Goal: Task Accomplishment & Management: Use online tool/utility

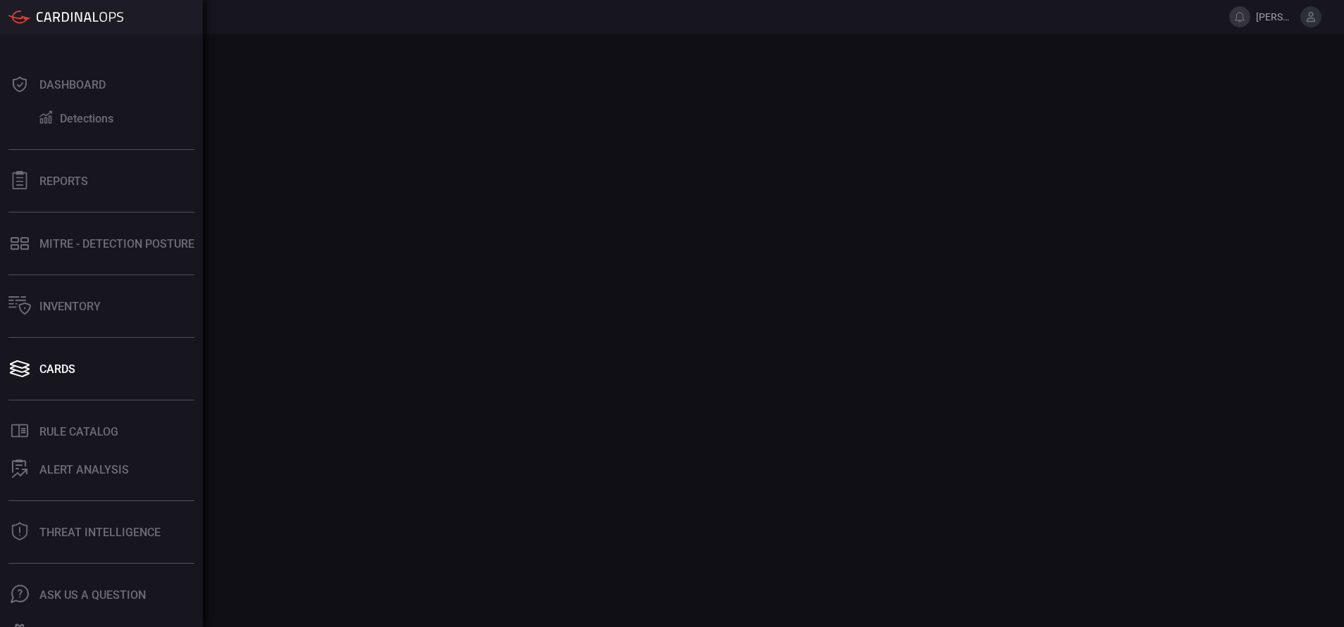
click at [51, 367] on div "Cards" at bounding box center [57, 369] width 36 height 13
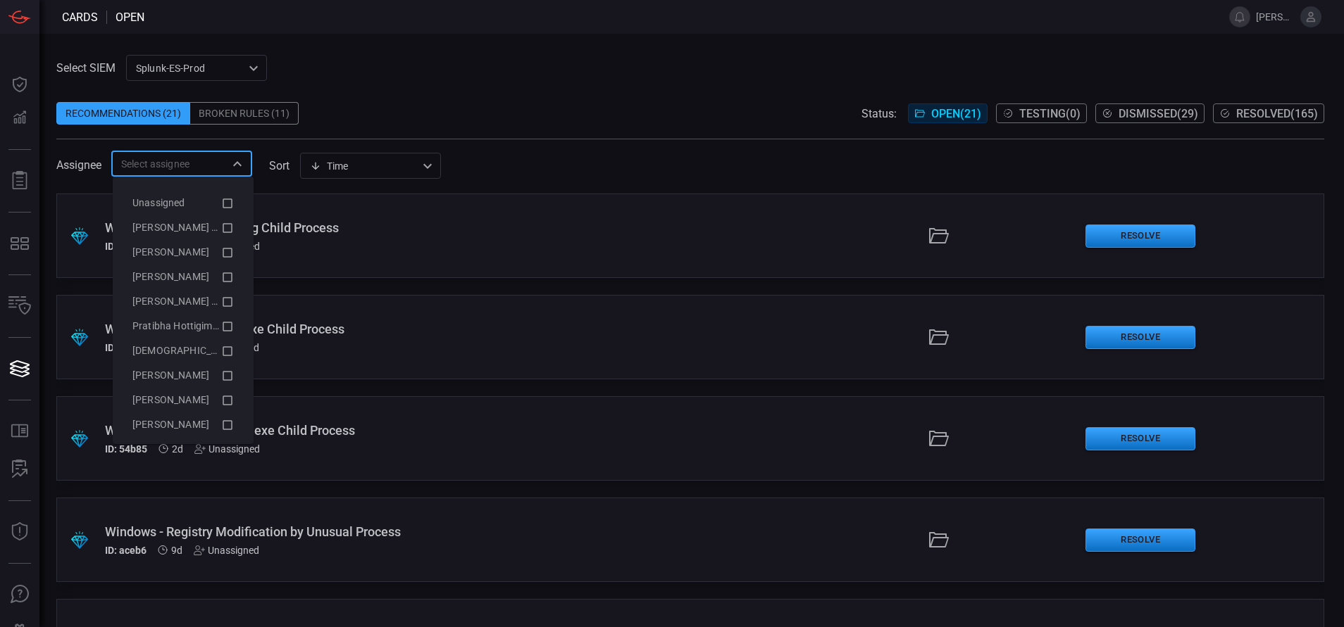
click at [177, 164] on input "text" at bounding box center [169, 164] width 109 height 18
click at [194, 227] on span "[PERSON_NAME] (Myself)" at bounding box center [189, 227] width 115 height 11
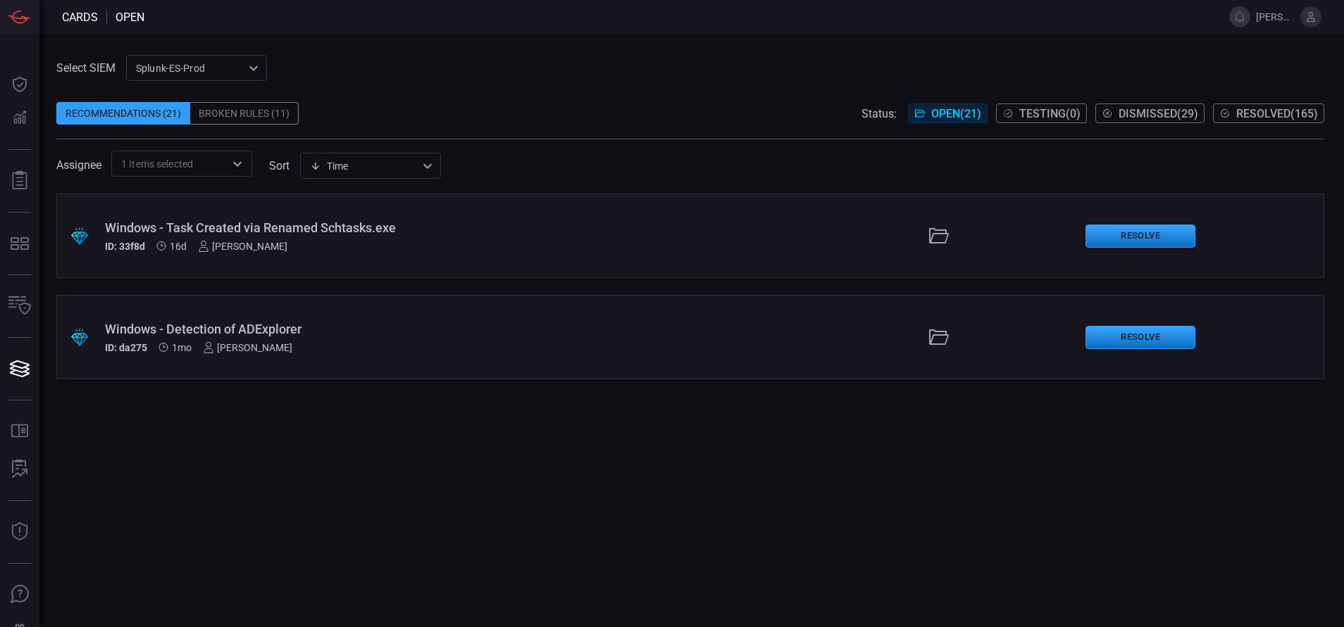
click at [427, 75] on div "Select SIEM Splunk-ES-Prod 0faf634c-0f6c-403d-9a98-5f25c84e76aa ​ Recommendatio…" at bounding box center [689, 116] width 1267 height 122
click at [326, 249] on div "ID: 33f8d 16d [PERSON_NAME]" at bounding box center [326, 246] width 443 height 11
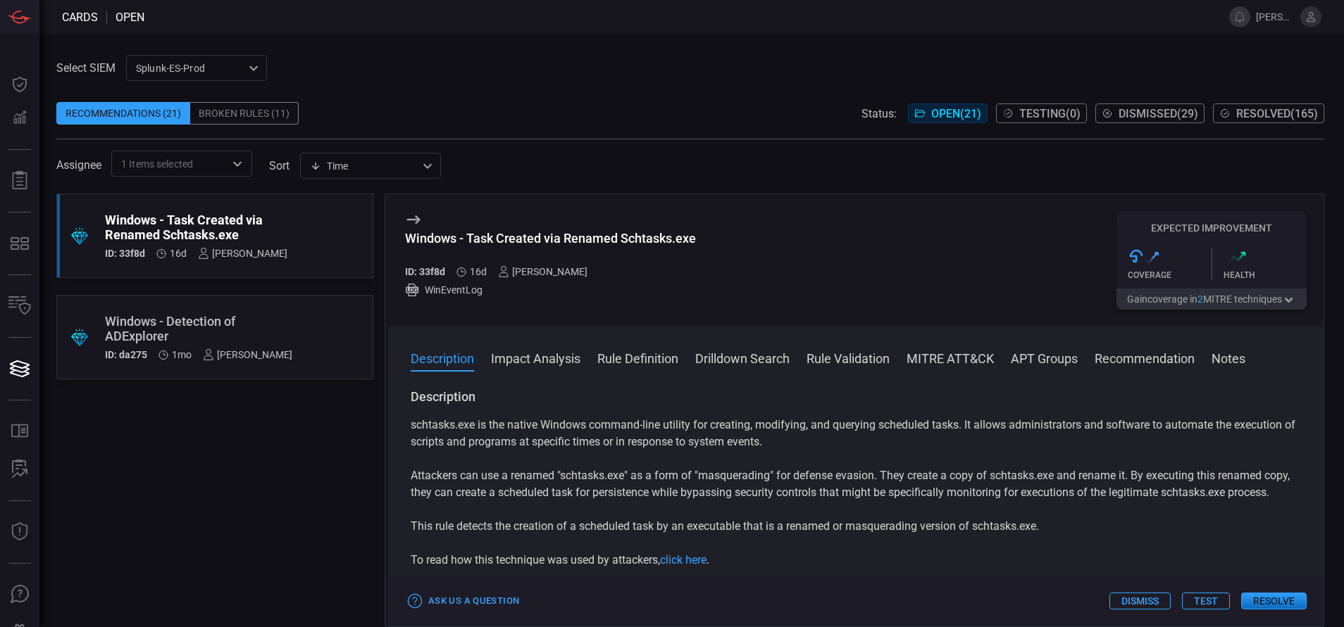
click at [639, 359] on button "Rule Definition" at bounding box center [637, 357] width 81 height 17
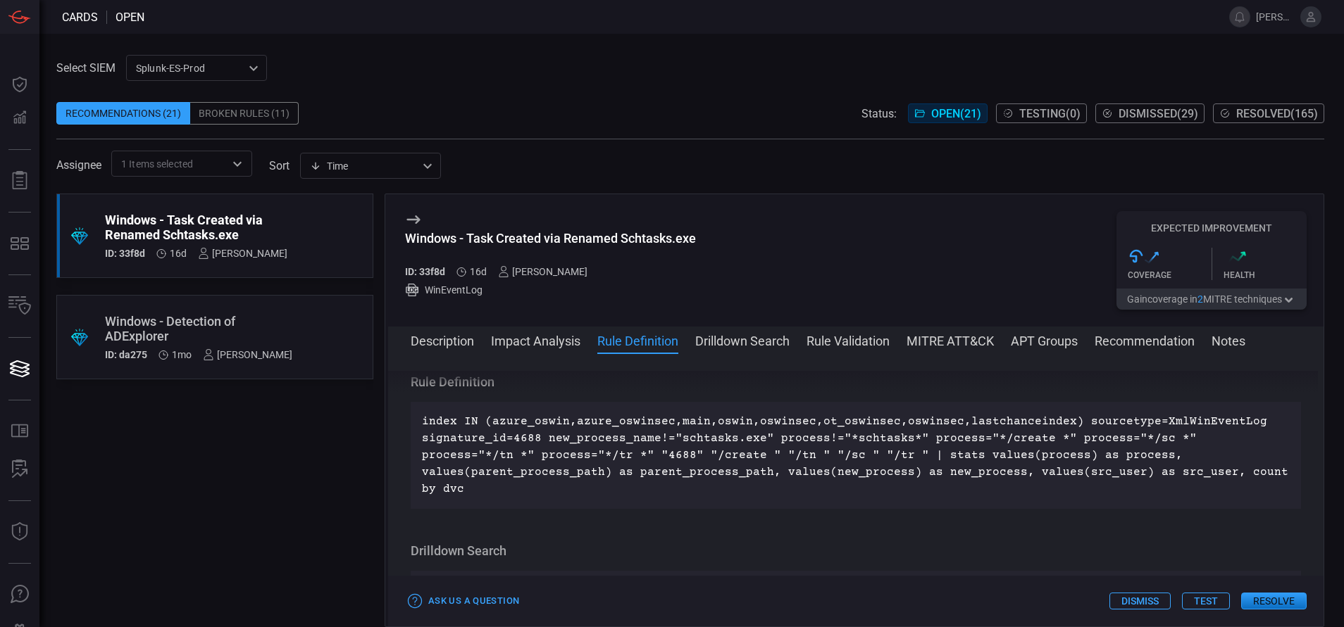
scroll to position [492, 0]
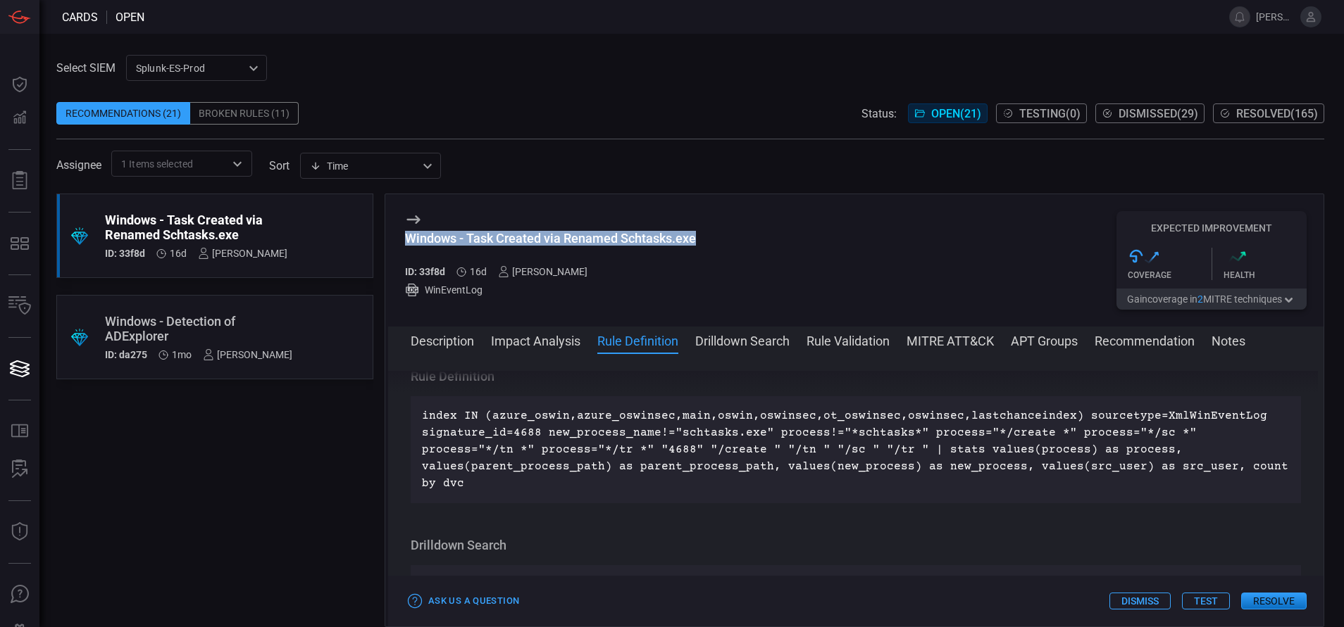
drag, startPoint x: 696, startPoint y: 242, endPoint x: 394, endPoint y: 232, distance: 301.6
click at [394, 232] on div "Windows - Task Created via Renamed Schtasks.exe ID: 33f8d 16d [PERSON_NAME] Win…" at bounding box center [855, 260] width 935 height 132
copy div "Windows - Task Created via Renamed Schtasks.exe"
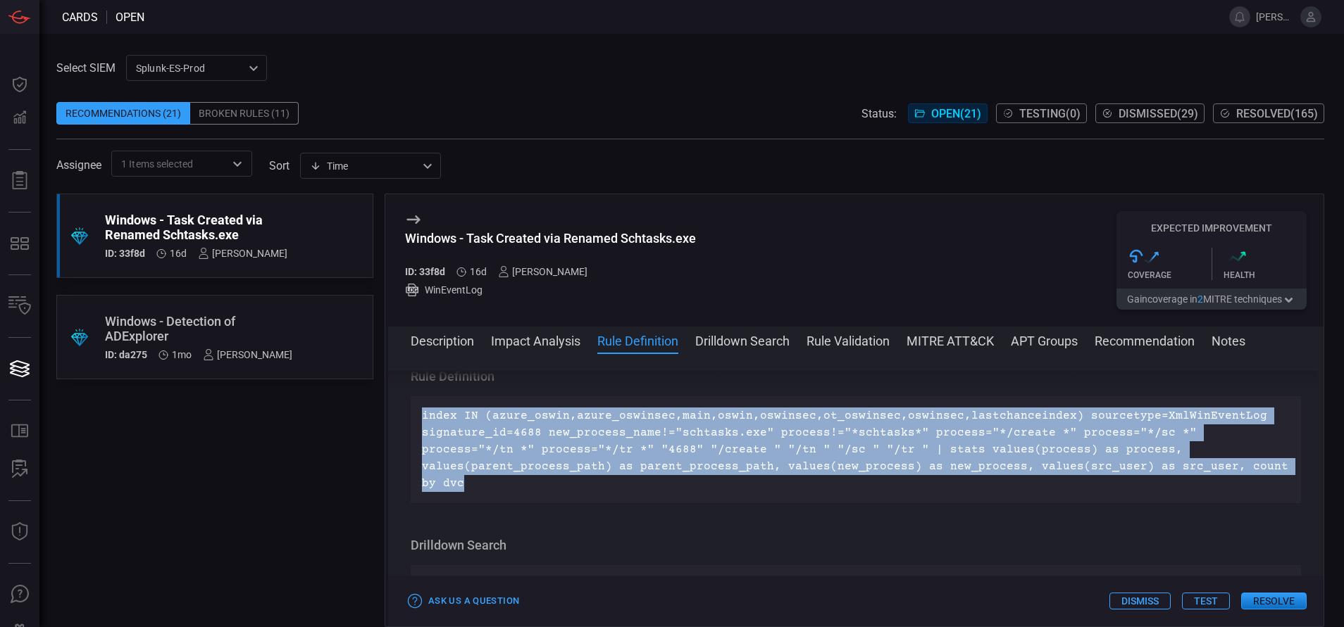
drag, startPoint x: 1094, startPoint y: 485, endPoint x: 406, endPoint y: 420, distance: 690.3
click at [406, 420] on div "Description schtasks.exe is the native Windows command-line utility for creatin…" at bounding box center [855, 487] width 935 height 233
copy p "index IN (azure_oswin,azure_oswinsec,main,oswin,oswinsec,ot_oswinsec,oswinsec,l…"
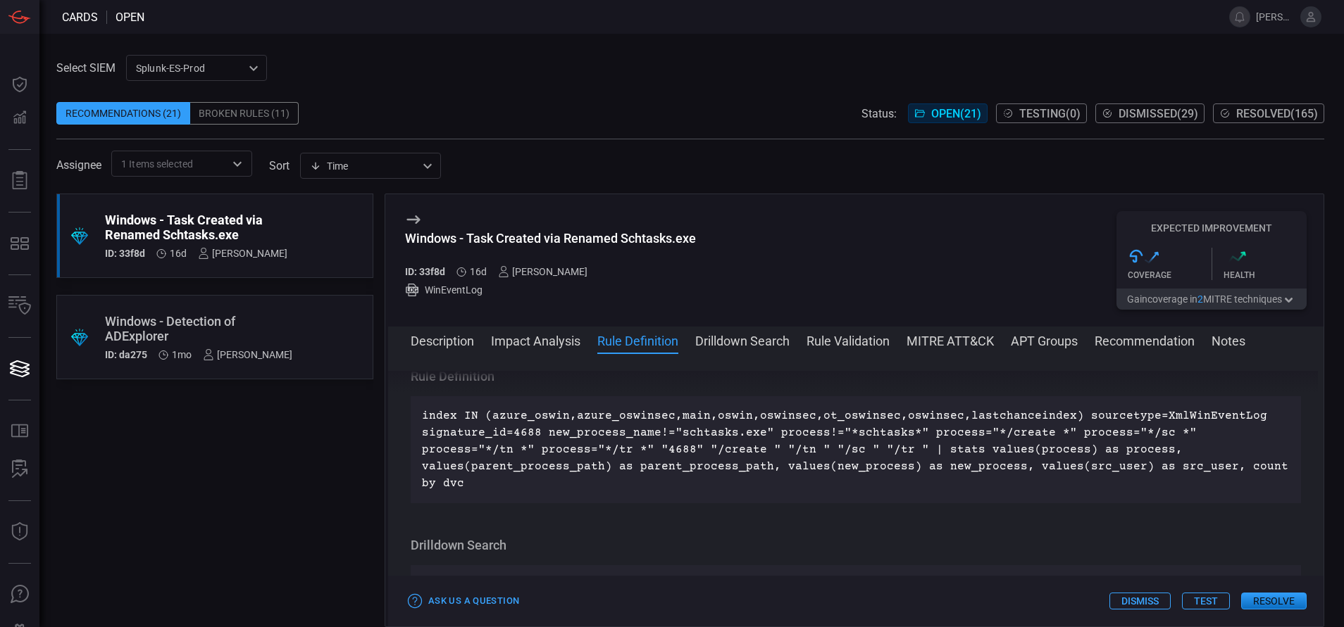
click at [227, 461] on div ".suggested_cards_icon{fill:url(#suggested_cards_icon);} Windows - Task Created …" at bounding box center [214, 411] width 317 height 434
click at [938, 338] on button "MITRE ATT&CK" at bounding box center [949, 340] width 87 height 17
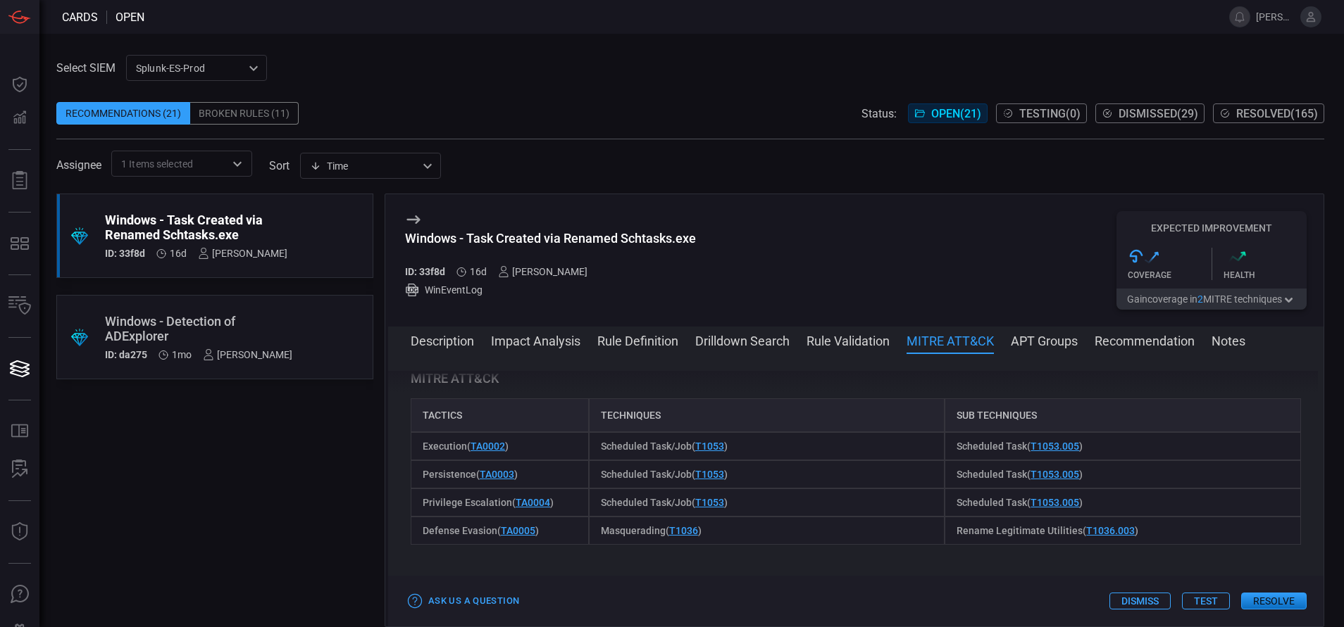
scroll to position [957, 0]
drag, startPoint x: 595, startPoint y: 444, endPoint x: 687, endPoint y: 453, distance: 92.1
click at [687, 453] on div "Scheduled Task/Job ( T1053 )" at bounding box center [767, 447] width 356 height 28
copy span "Scheduled Task/Job"
drag, startPoint x: 948, startPoint y: 446, endPoint x: 1015, endPoint y: 448, distance: 67.6
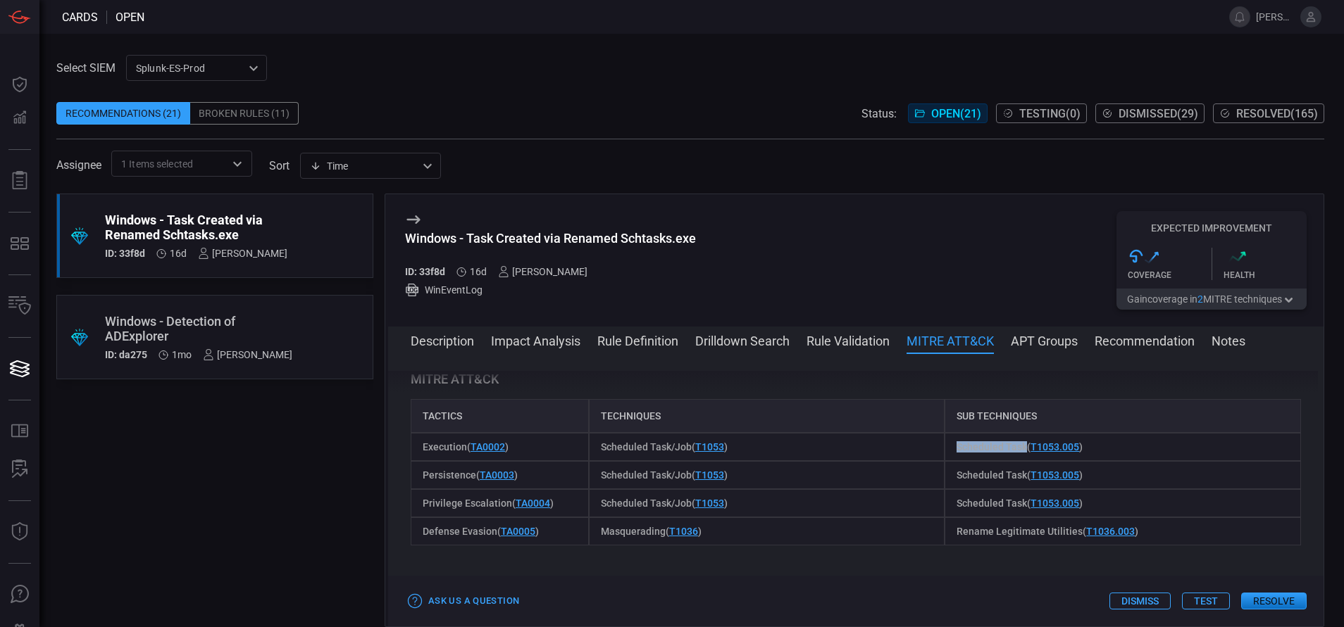
click at [1015, 448] on span "Scheduled Task ( T1053.005 )" at bounding box center [1019, 446] width 126 height 11
copy span "Scheduled Task"
drag, startPoint x: 595, startPoint y: 529, endPoint x: 658, endPoint y: 539, distance: 64.2
click at [658, 539] on div "Masquerading ( T1036 )" at bounding box center [767, 532] width 356 height 28
copy span "Masquerading"
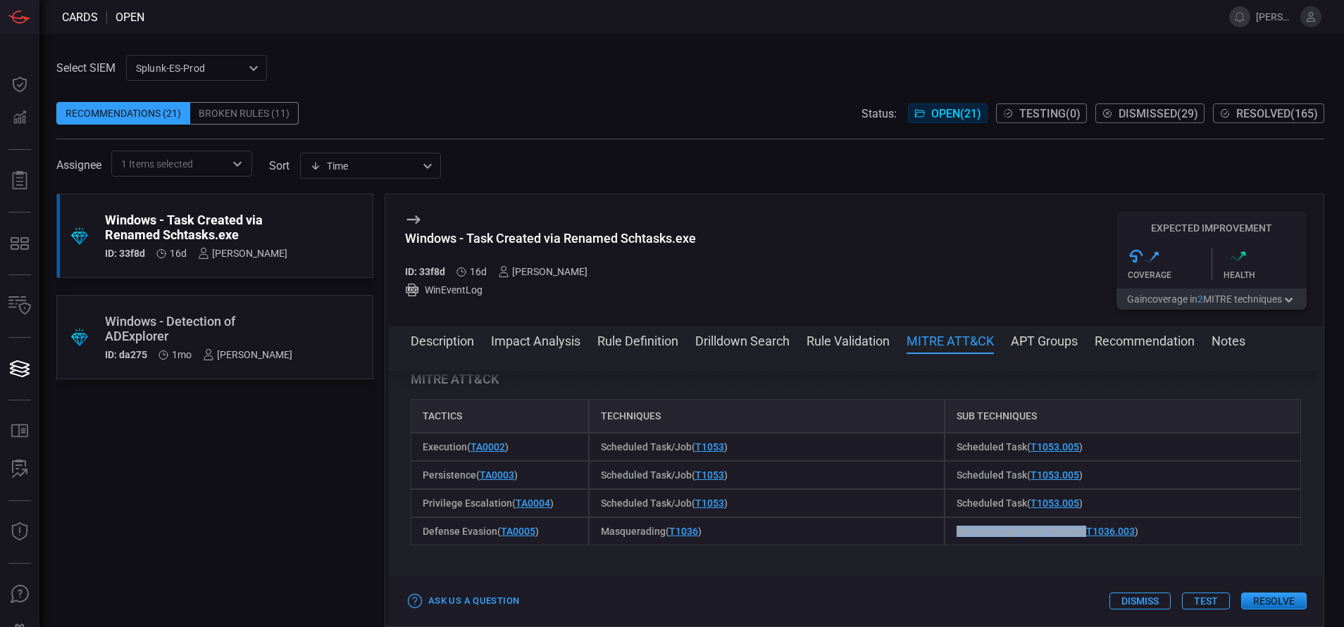
drag, startPoint x: 947, startPoint y: 528, endPoint x: 1070, endPoint y: 530, distance: 122.5
click at [1070, 530] on span "Rename Legitimate Utilities ( T1036.003 )" at bounding box center [1047, 531] width 182 height 11
copy span "Rename Legitimate Utilities"
drag, startPoint x: 445, startPoint y: 271, endPoint x: 419, endPoint y: 277, distance: 26.7
click at [419, 277] on h5 "ID: 33f8d" at bounding box center [425, 271] width 40 height 11
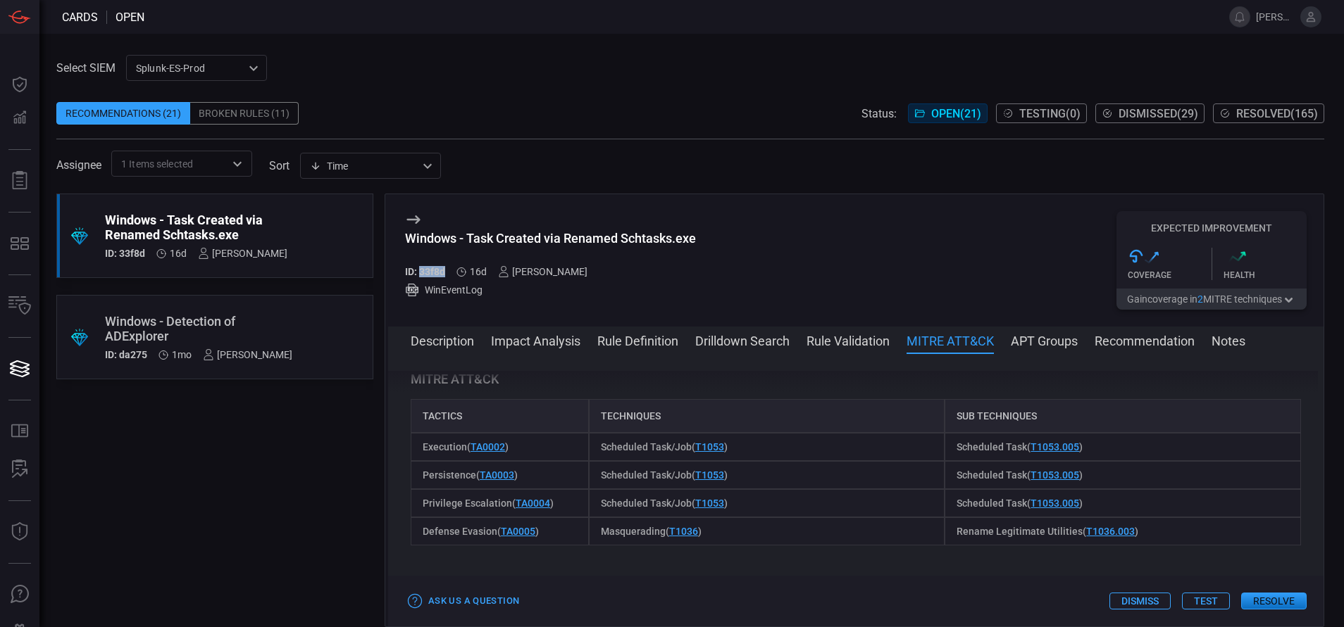
copy h5 "33f8d"
click at [461, 341] on button "Description" at bounding box center [442, 340] width 63 height 17
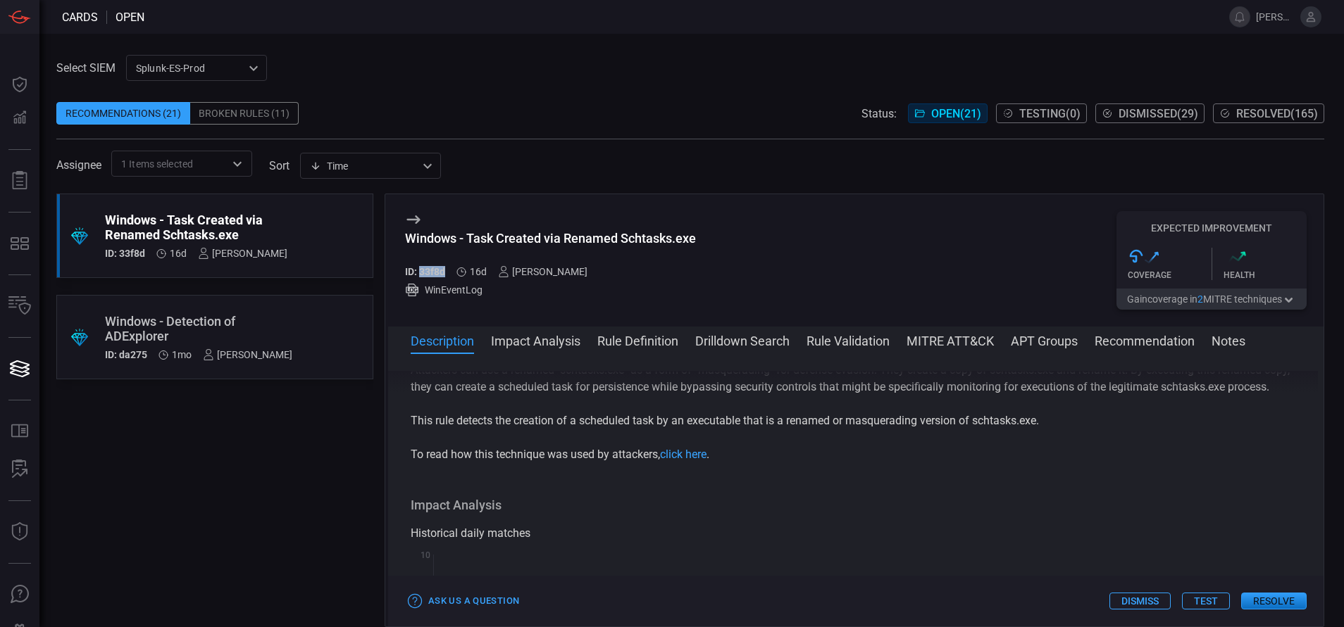
scroll to position [0, 0]
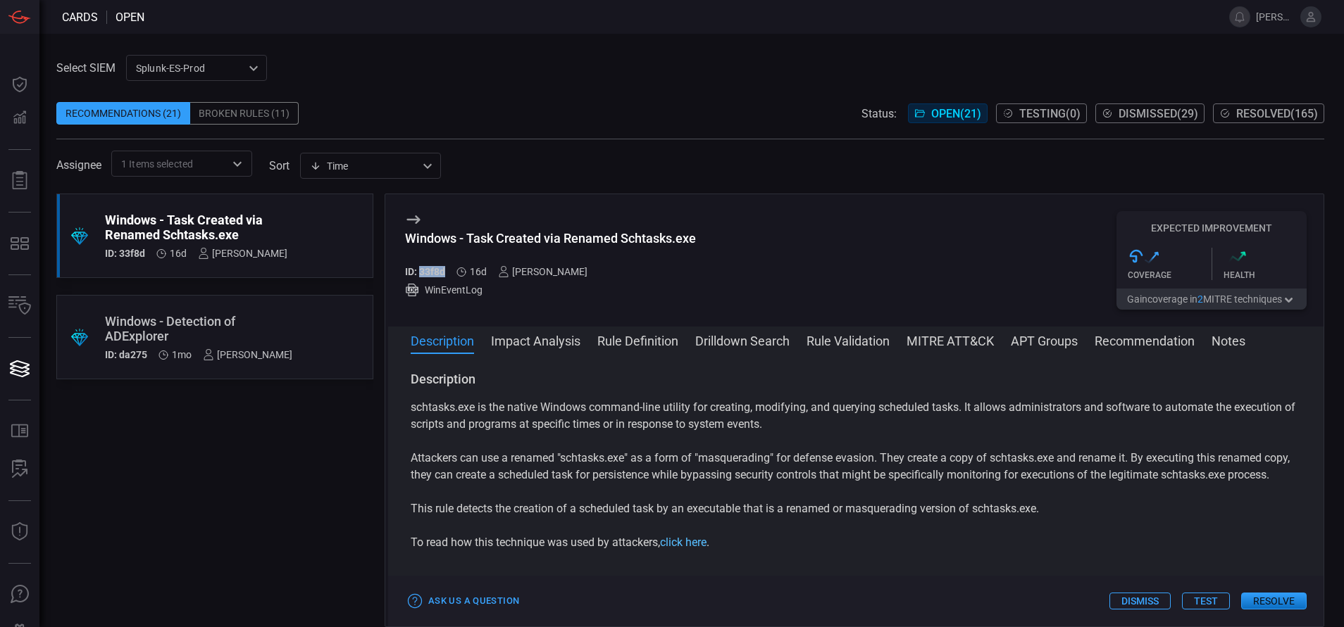
click at [687, 549] on link "click here" at bounding box center [683, 542] width 46 height 13
click at [637, 346] on button "Rule Definition" at bounding box center [637, 340] width 81 height 17
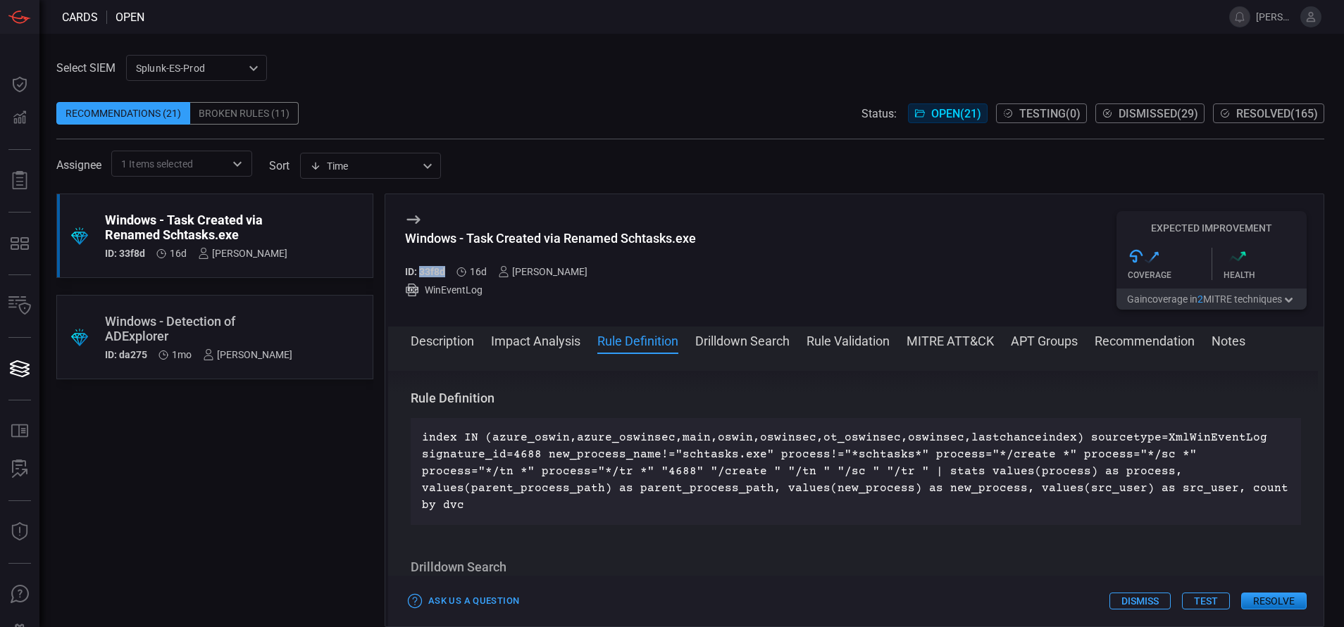
scroll to position [492, 0]
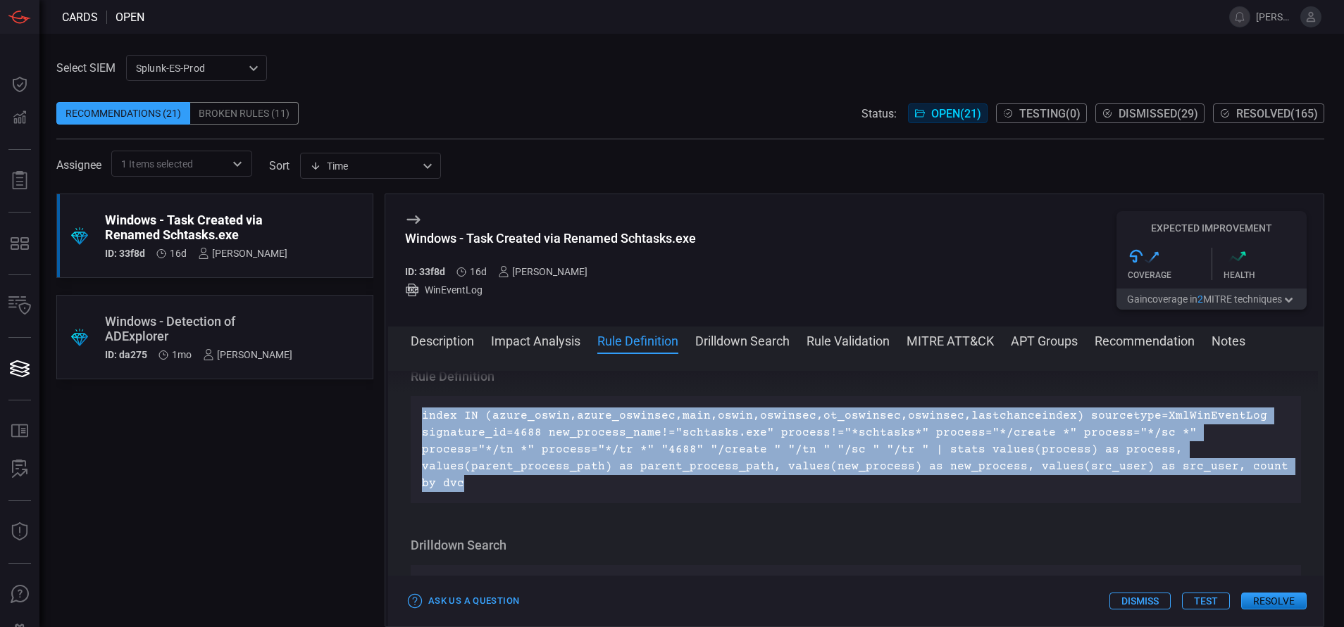
drag, startPoint x: 1096, startPoint y: 482, endPoint x: 406, endPoint y: 429, distance: 692.1
click at [406, 429] on div "Description schtasks.exe is the native Windows command-line utility for creatin…" at bounding box center [855, 487] width 935 height 233
copy p "index IN (azure_oswin,azure_oswinsec,main,oswin,oswinsec,ot_oswinsec,oswinsec,l…"
click at [841, 340] on button "Rule Validation" at bounding box center [847, 340] width 83 height 17
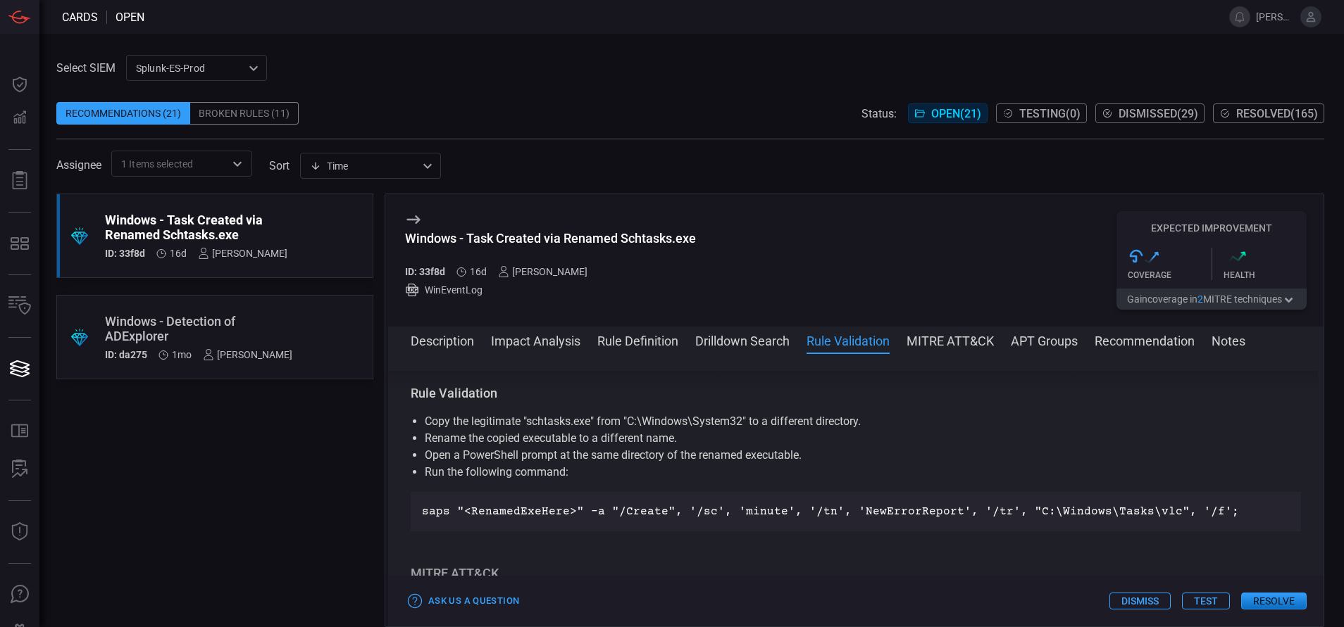
click at [768, 332] on button "Drilldown Search" at bounding box center [742, 340] width 94 height 17
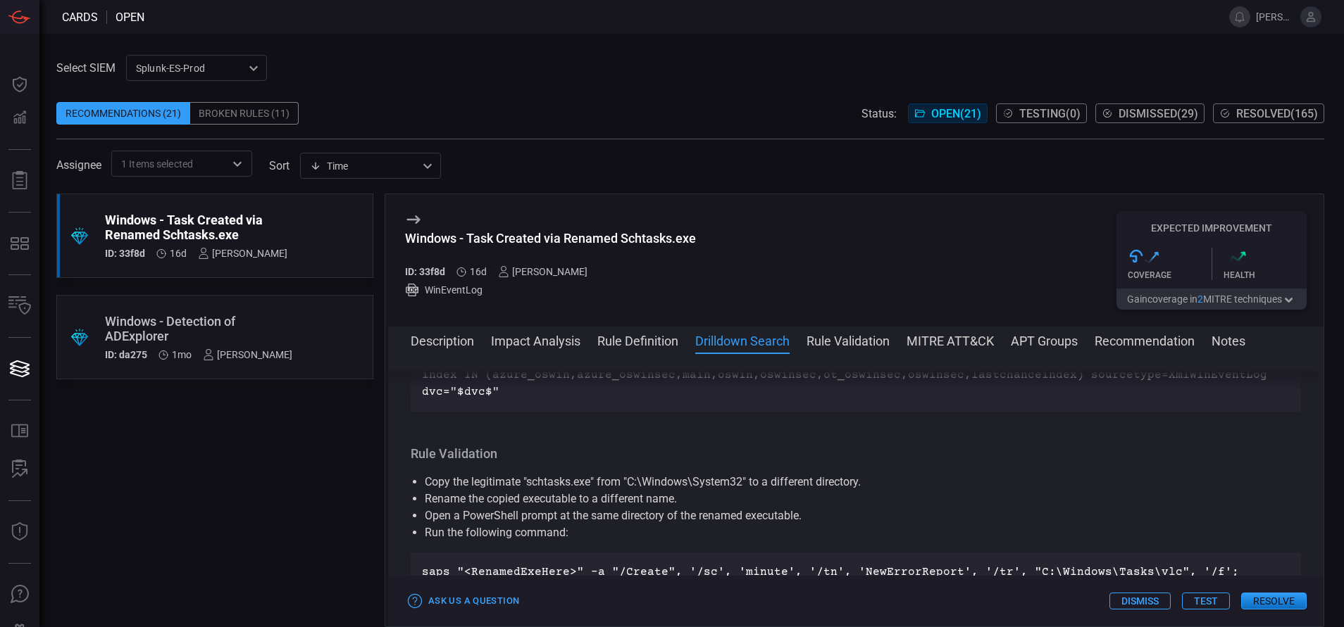
scroll to position [644, 0]
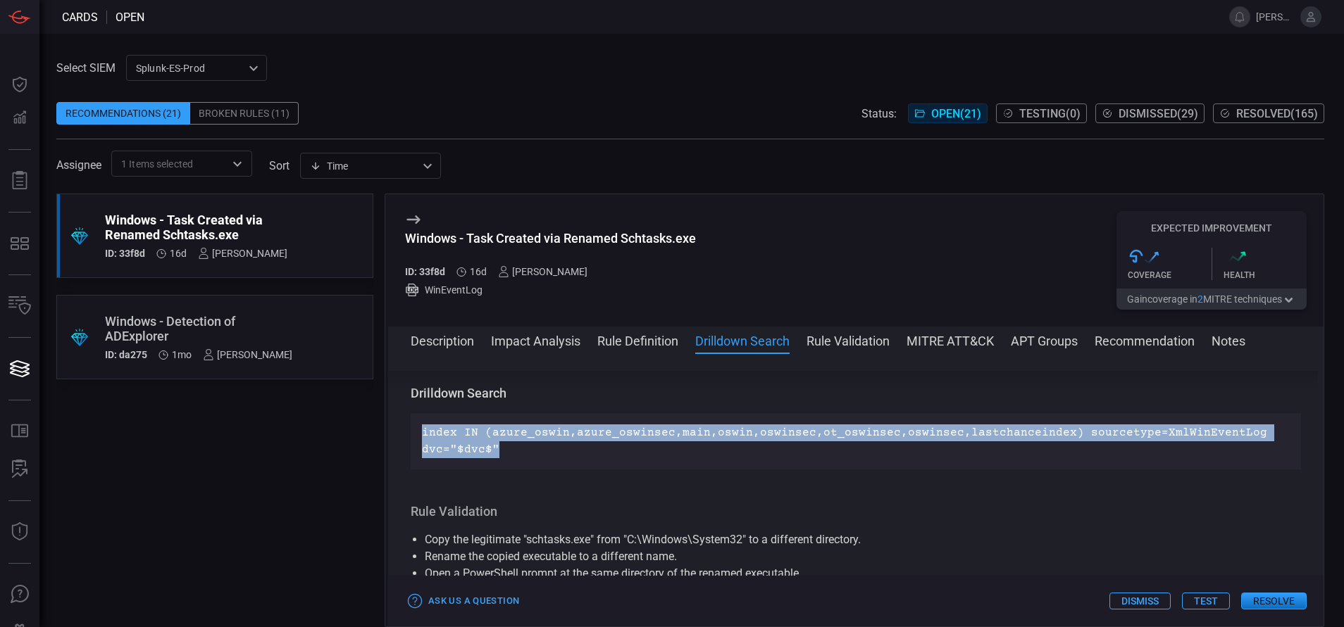
drag, startPoint x: 495, startPoint y: 446, endPoint x: 399, endPoint y: 434, distance: 97.1
click at [399, 434] on div "Description schtasks.exe is the native Windows command-line utility for creatin…" at bounding box center [855, 487] width 935 height 233
copy p "index IN (azure_oswin,azure_oswinsec,main,oswin,oswinsec,ot_oswinsec,oswinsec,l…"
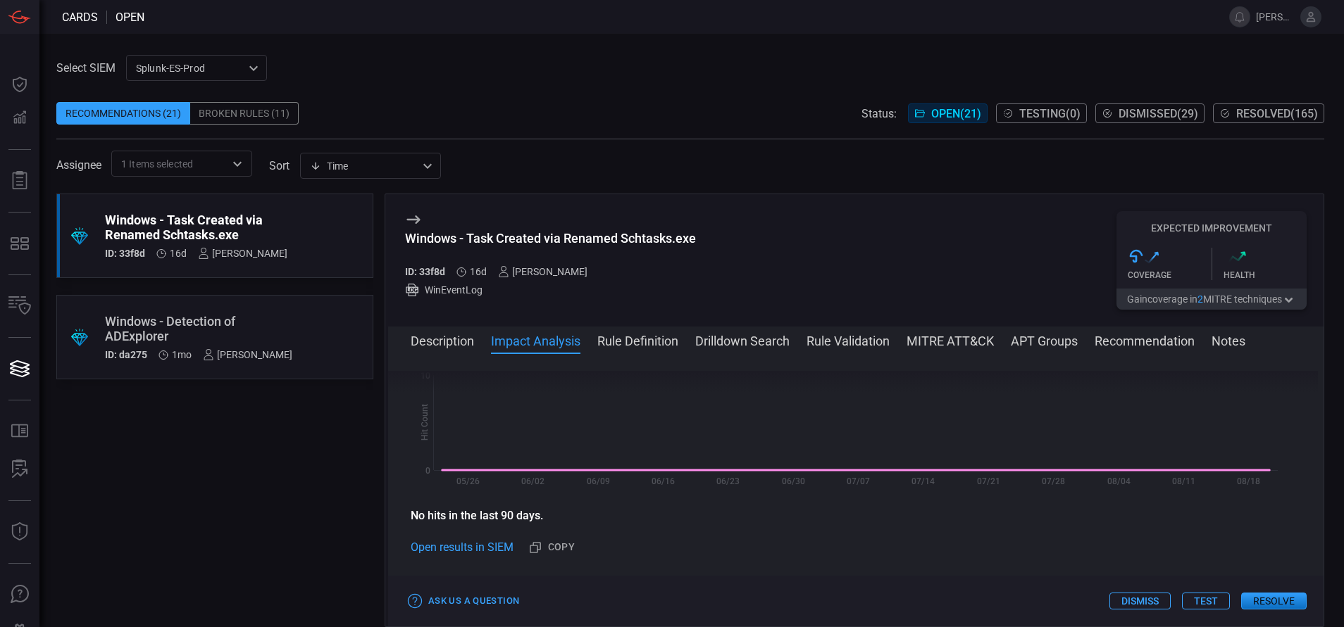
scroll to position [501, 0]
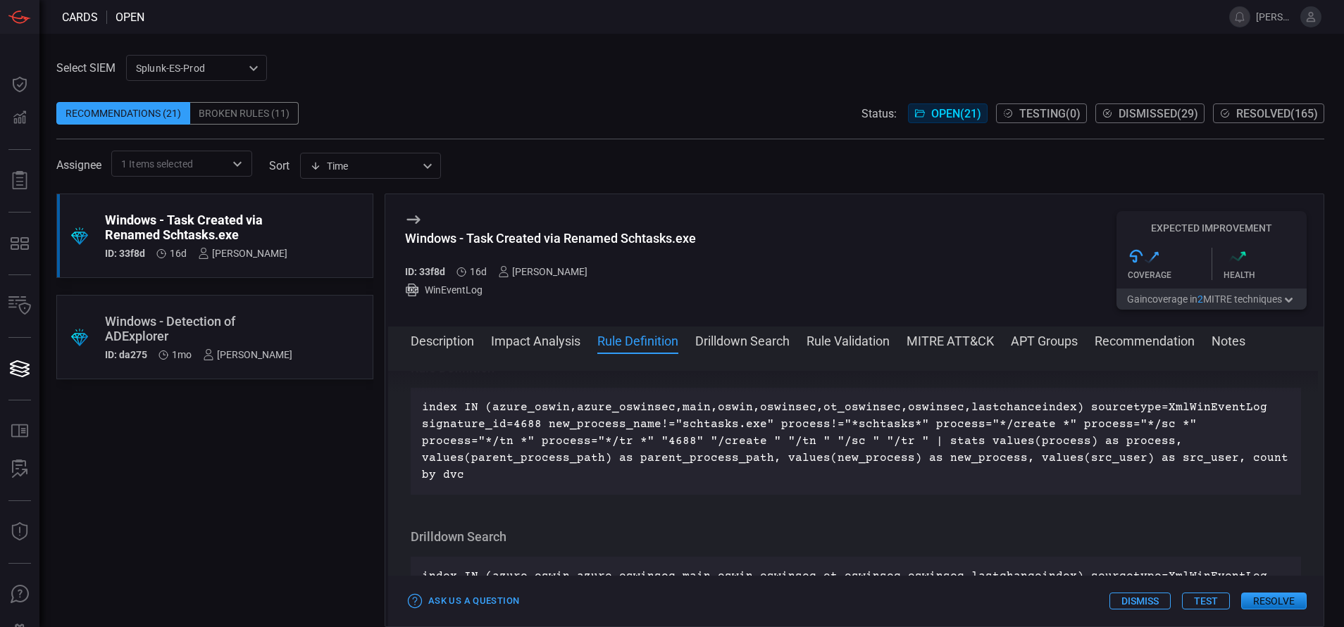
click at [688, 440] on p "index IN (azure_oswin,azure_oswinsec,main,oswin,oswinsec,ot_oswinsec,oswinsec,l…" at bounding box center [856, 441] width 868 height 84
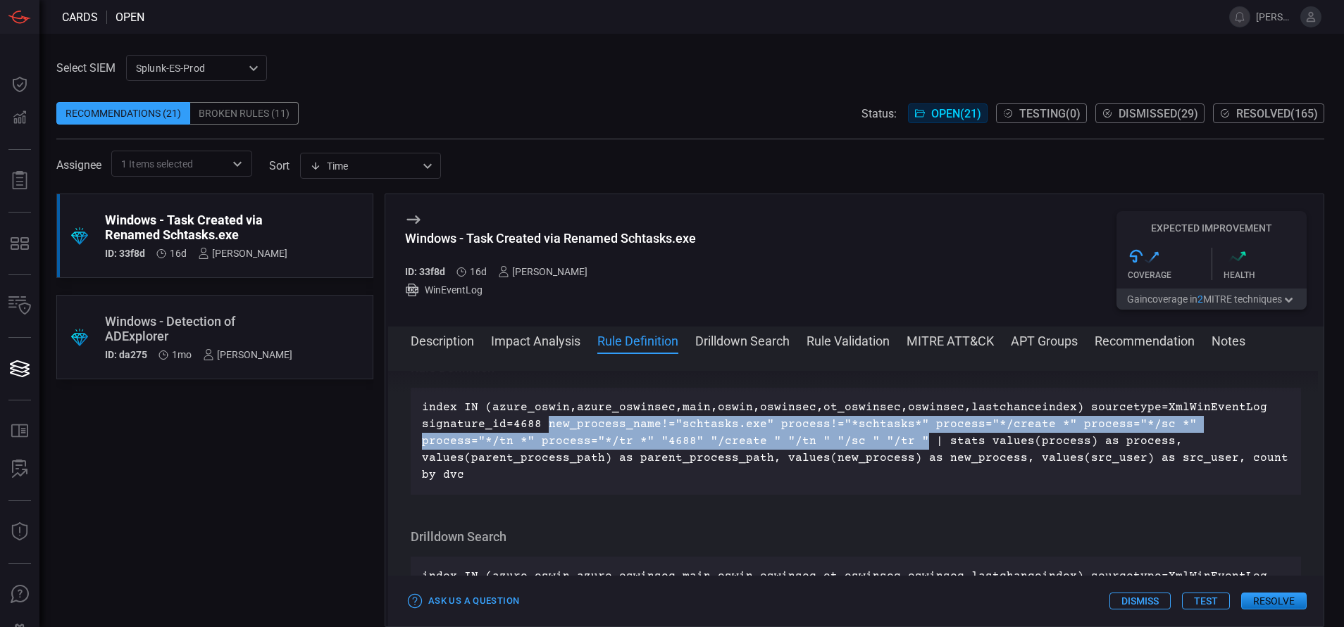
drag, startPoint x: 544, startPoint y: 437, endPoint x: 811, endPoint y: 451, distance: 267.9
click at [811, 451] on p "index IN (azure_oswin,azure_oswinsec,main,oswin,oswinsec,ot_oswinsec,oswinsec,l…" at bounding box center [856, 441] width 868 height 84
click at [924, 344] on button "MITRE ATT&CK" at bounding box center [949, 340] width 87 height 17
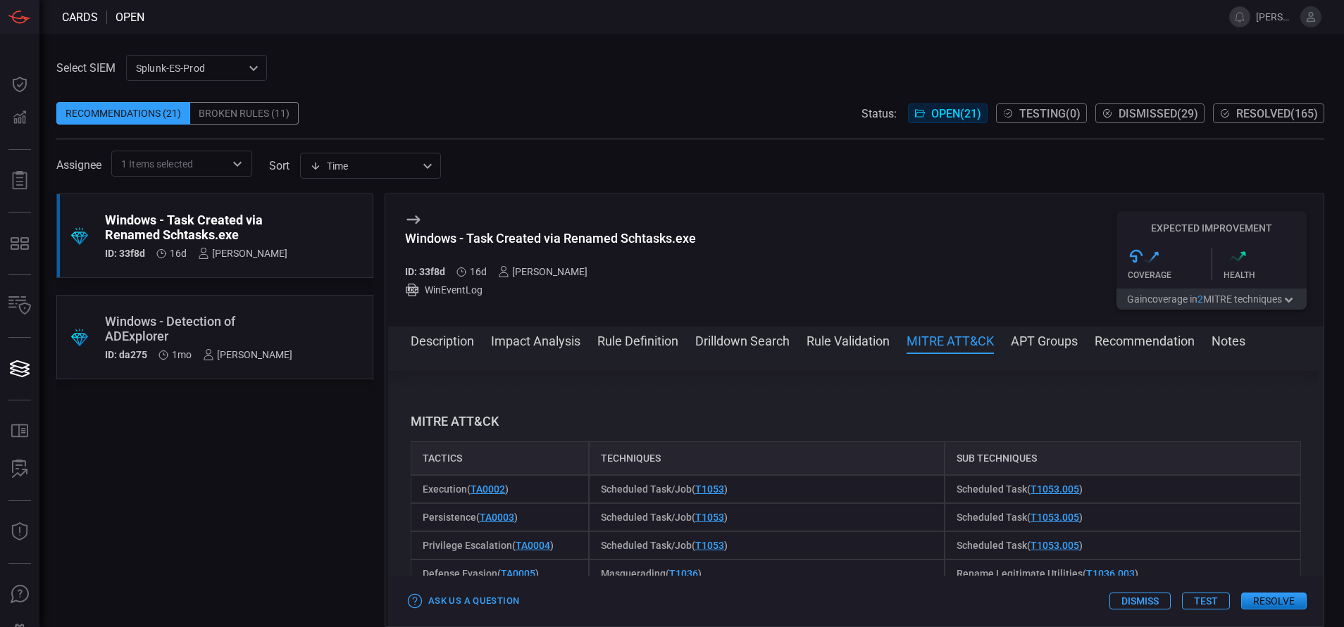
scroll to position [943, 0]
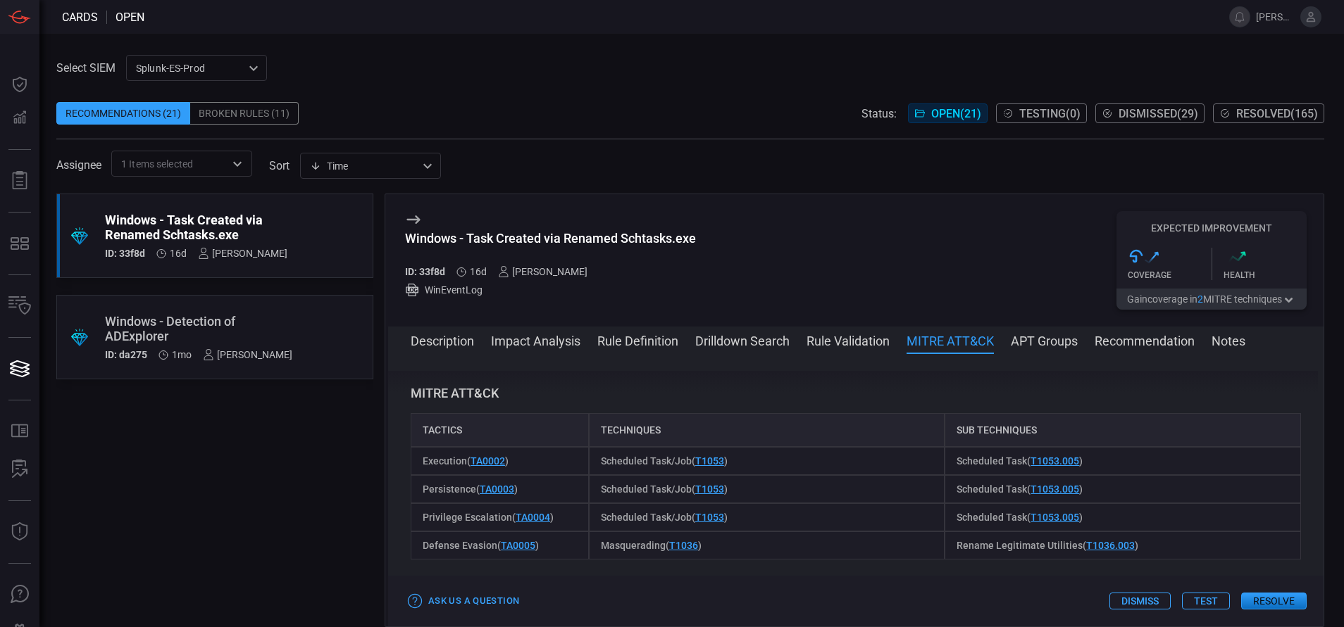
click at [1267, 599] on button "Resolve" at bounding box center [1273, 601] width 65 height 17
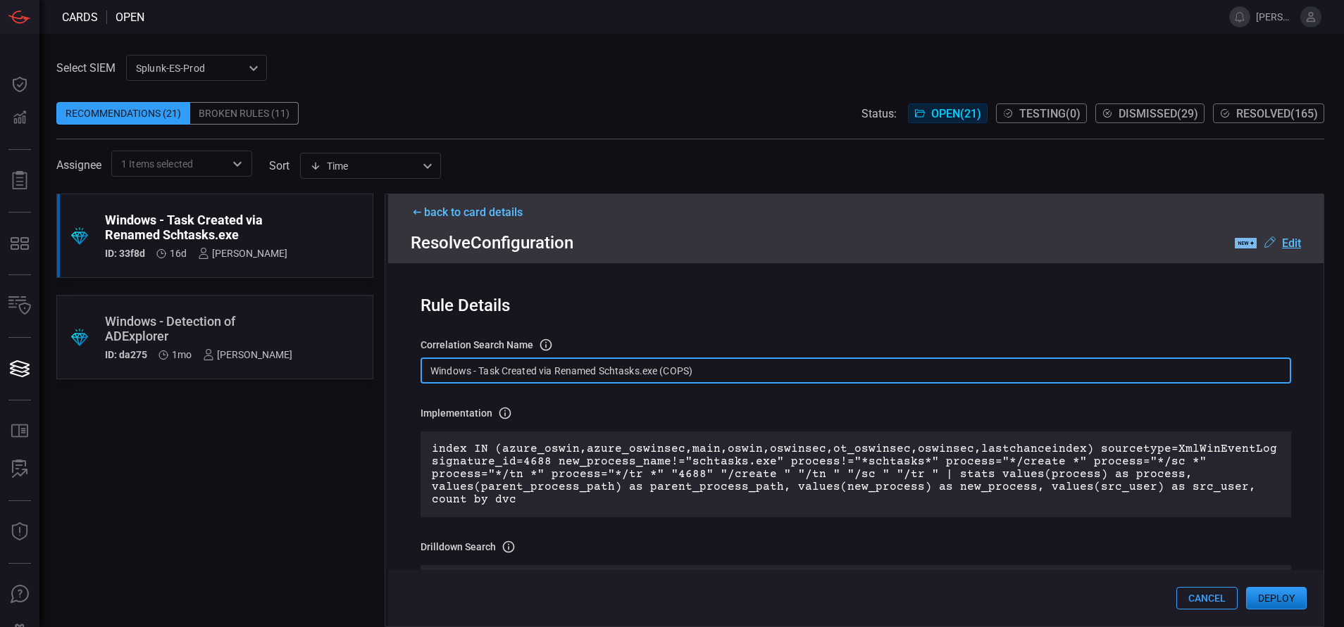
click at [713, 369] on input "Windows - Task Created via Renamed Schtasks.exe (COPS)" at bounding box center [855, 371] width 870 height 26
paste input "Process - Task Created via Renamed Schtasks.exe"
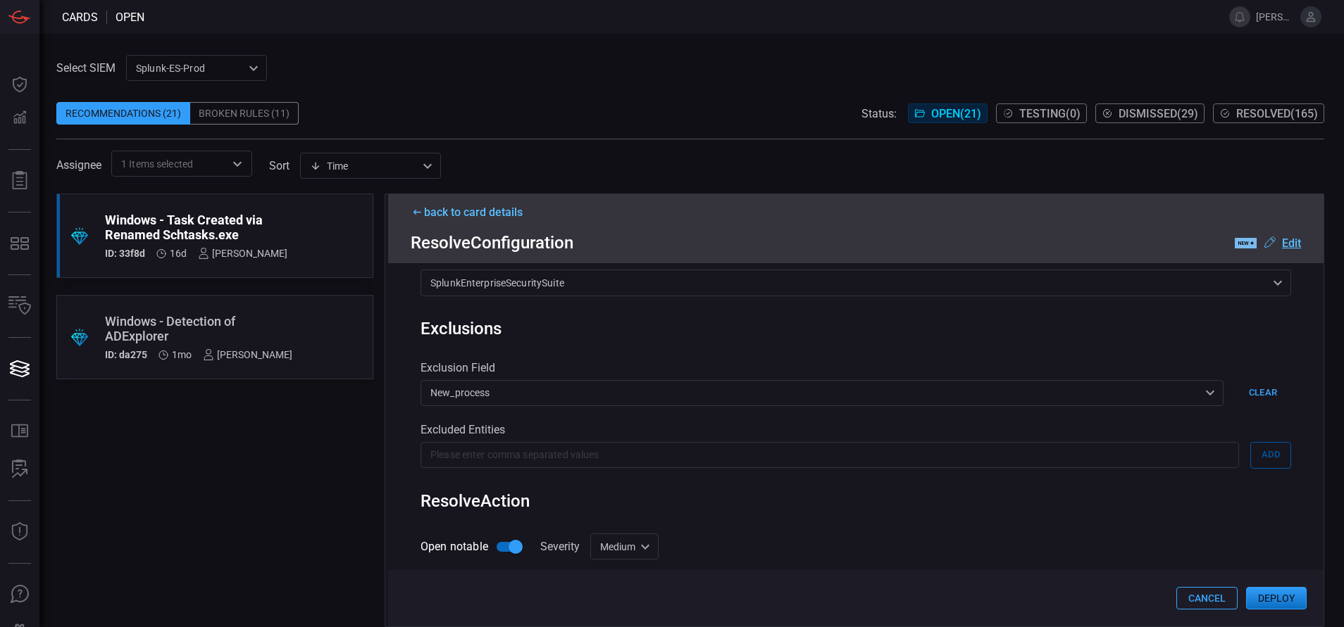
scroll to position [646, 0]
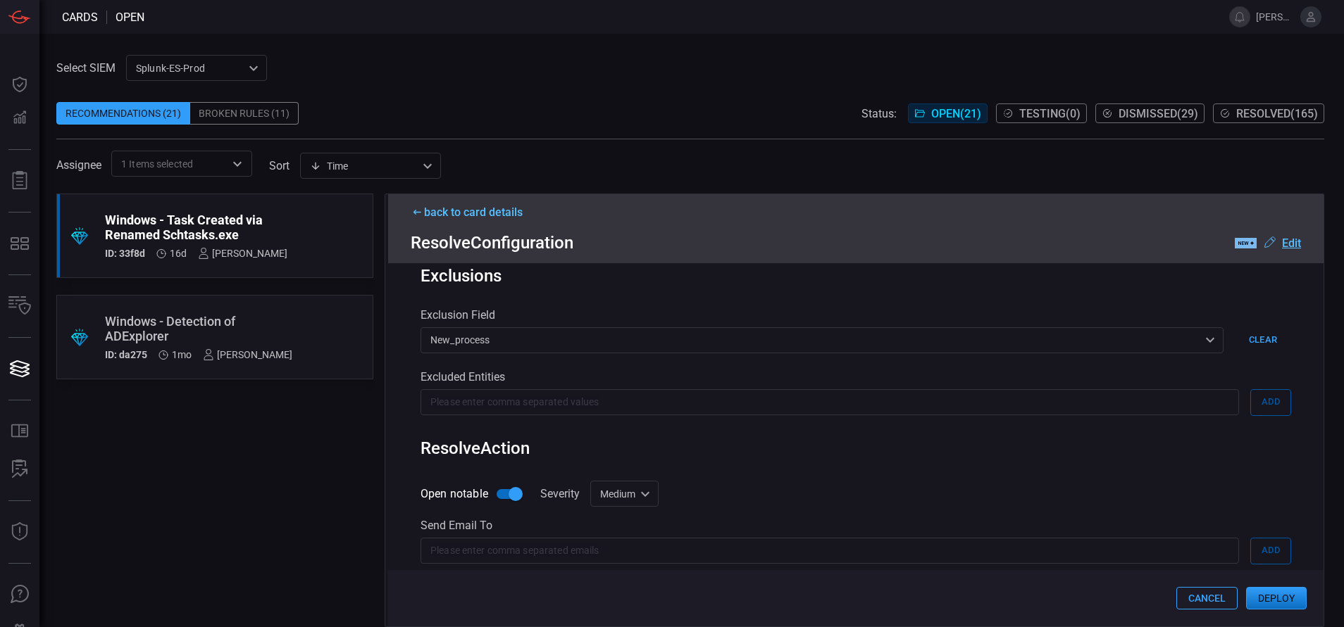
type input "Win Process - Task Created via Renamed Schtasks.exe"
click at [1292, 596] on button "Deploy" at bounding box center [1276, 598] width 61 height 23
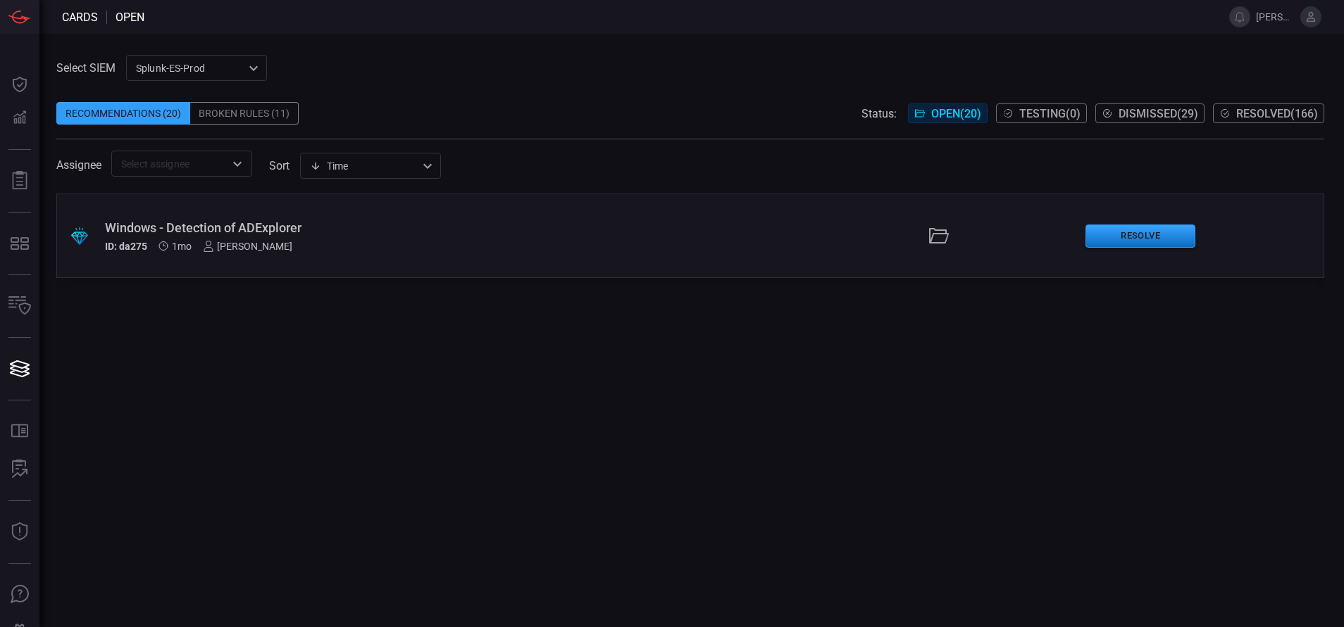
click at [1274, 114] on span "Resolved ( 166 )" at bounding box center [1277, 113] width 82 height 13
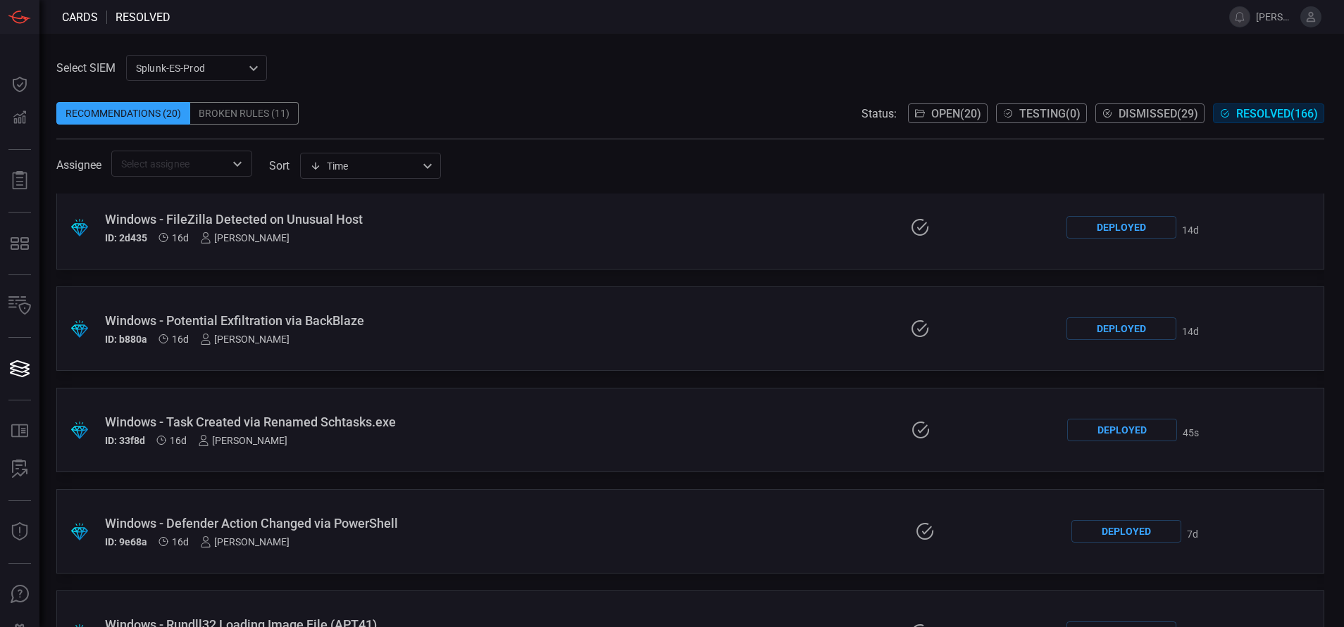
scroll to position [317, 0]
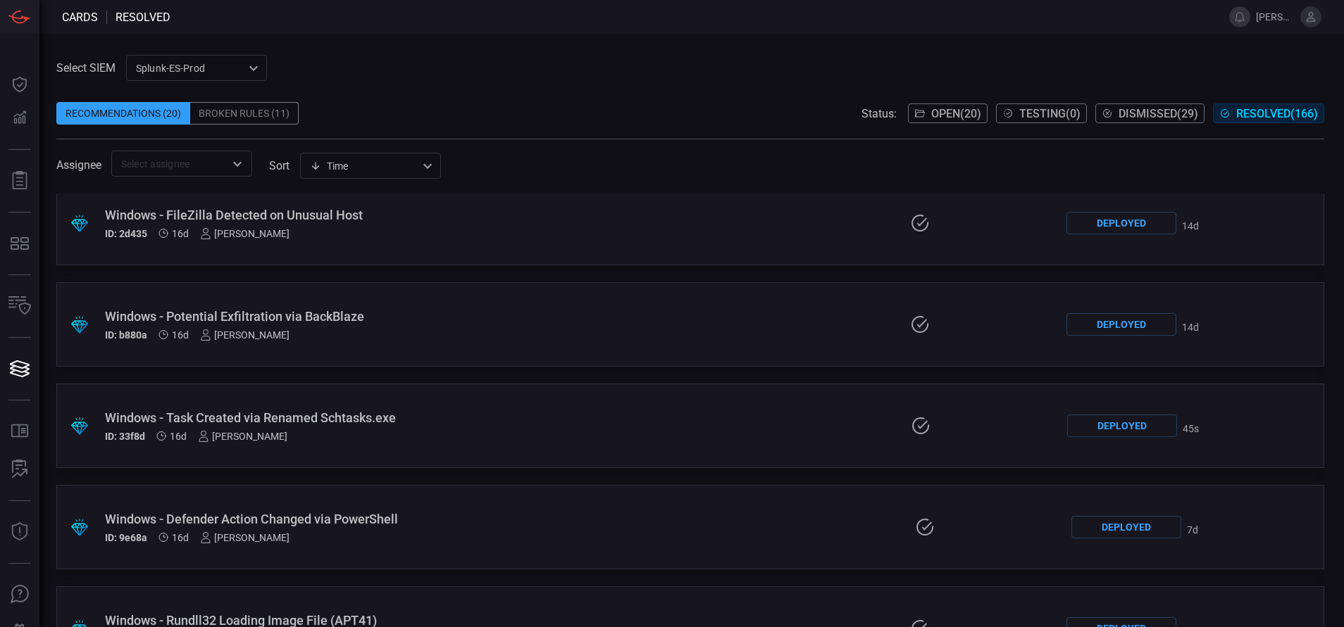
click at [318, 415] on div "Windows - Task Created via Renamed Schtasks.exe" at bounding box center [320, 418] width 431 height 15
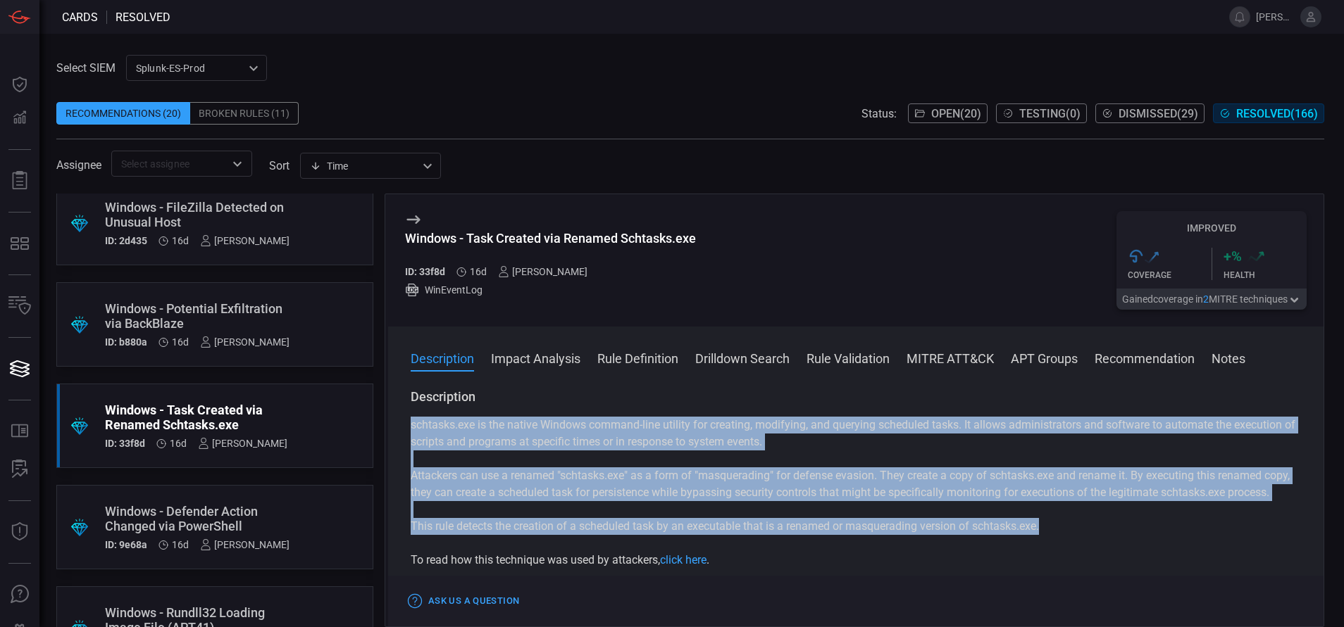
drag, startPoint x: 409, startPoint y: 422, endPoint x: 1054, endPoint y: 541, distance: 655.9
click at [1054, 541] on div "Description schtasks.exe is the native Windows command-line utility for creatin…" at bounding box center [855, 505] width 935 height 233
copy div "schtasks.exe is the native Windows command-line utility for creating, modifying…"
